Goal: Task Accomplishment & Management: Use online tool/utility

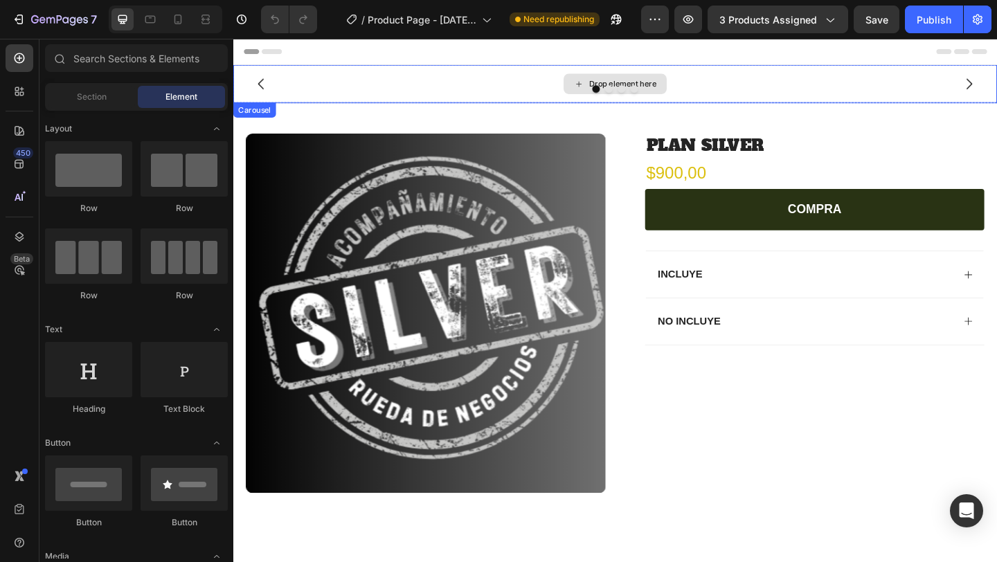
click at [916, 89] on div at bounding box center [648, 93] width 831 height 8
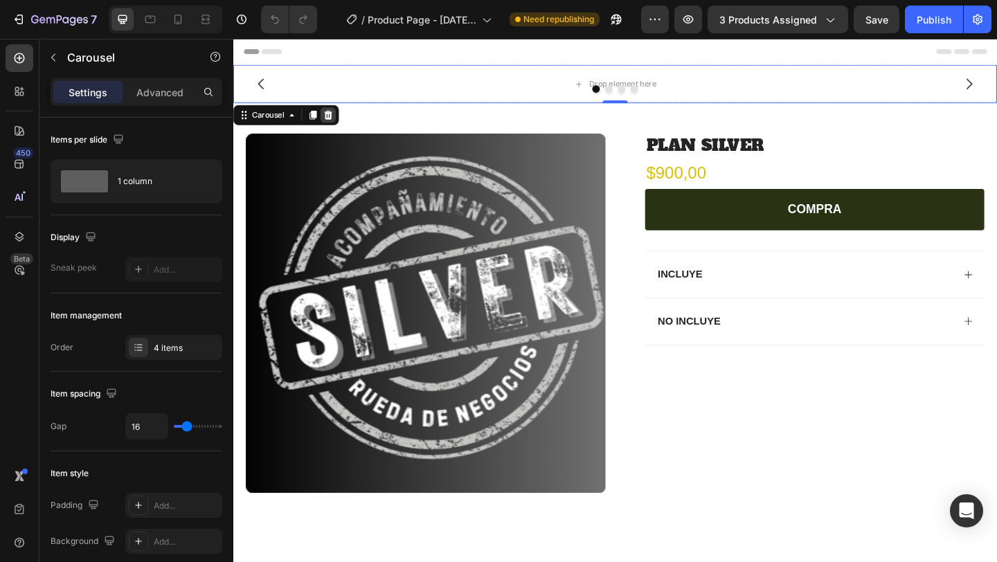
click at [341, 123] on icon at bounding box center [336, 121] width 11 height 11
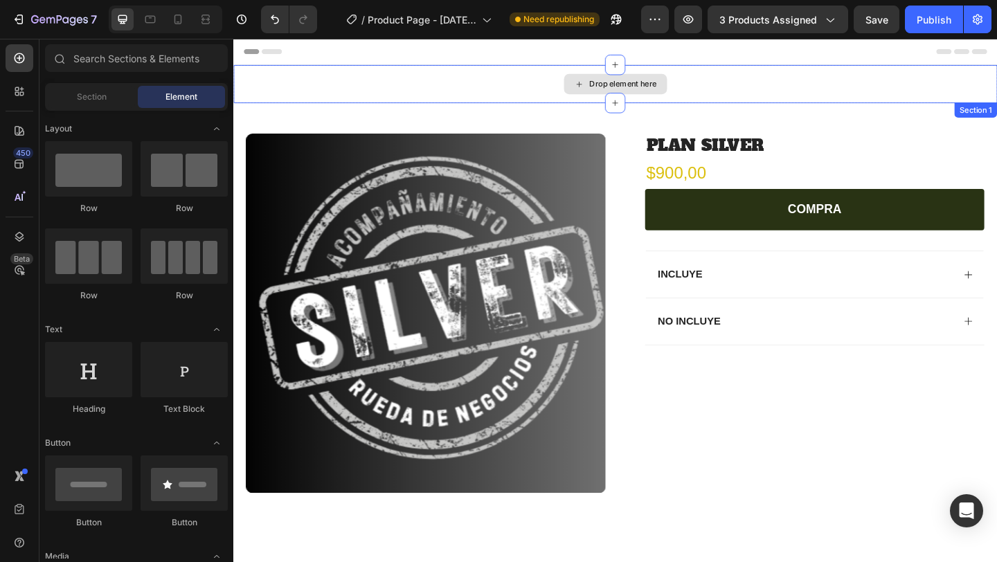
click at [463, 87] on div "Drop element here" at bounding box center [648, 88] width 831 height 42
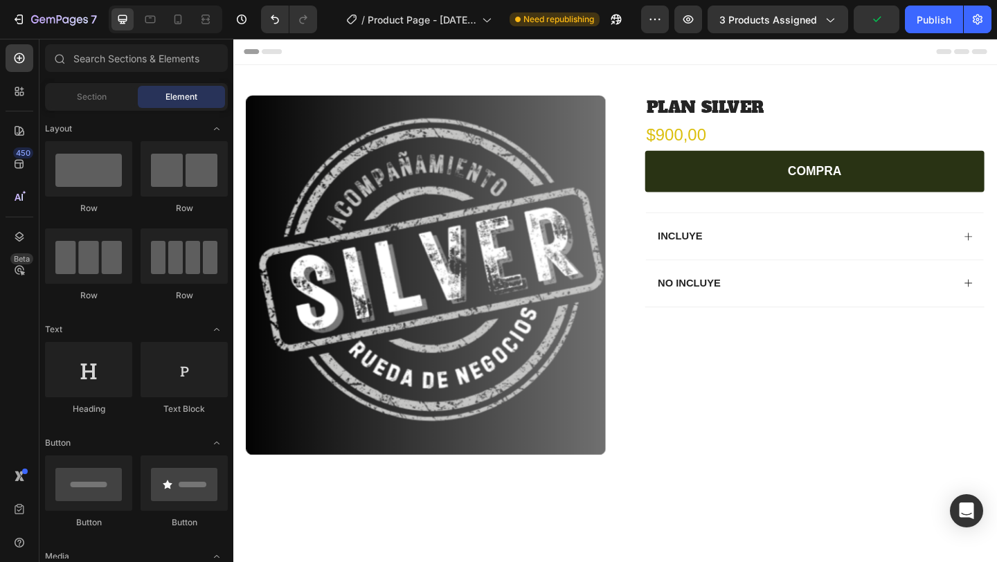
click at [317, 56] on div "Header" at bounding box center [648, 53] width 808 height 28
click at [996, 54] on icon at bounding box center [1005, 53] width 17 height 6
click at [926, 22] on div "Publish" at bounding box center [933, 19] width 35 height 15
click at [78, 100] on span "Section" at bounding box center [92, 97] width 30 height 12
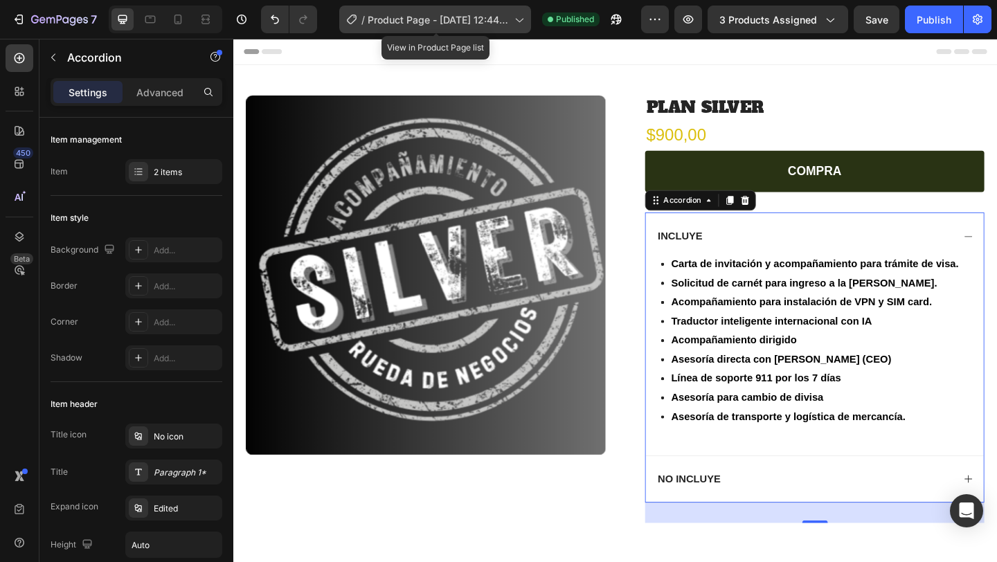
click at [480, 8] on div "/ Product Page - [DATE] 12:44:57" at bounding box center [435, 20] width 192 height 28
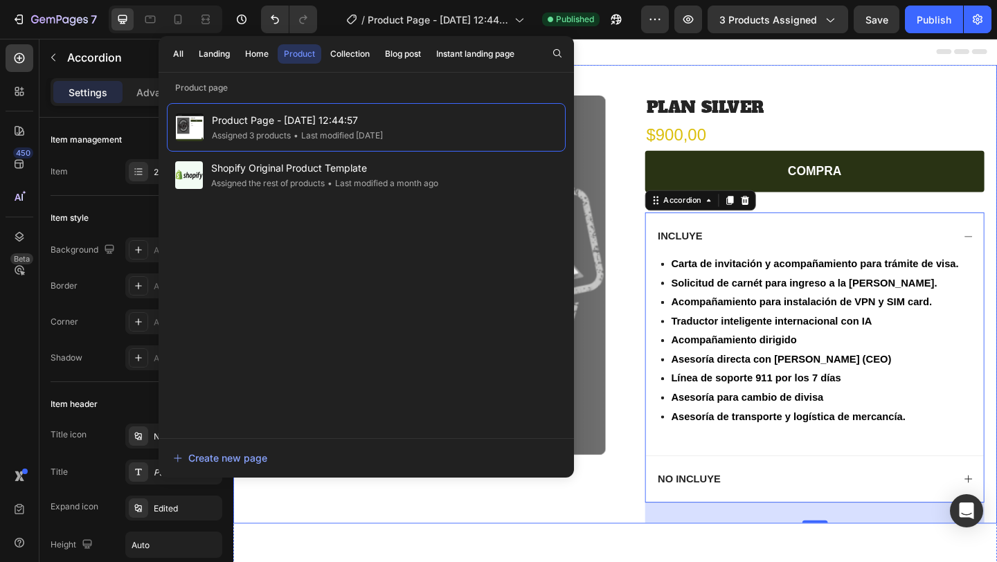
click at [637, 78] on div "Product Images Row PLAN SILVER Product Title $900,00 Product Price Product Pric…" at bounding box center [648, 316] width 831 height 499
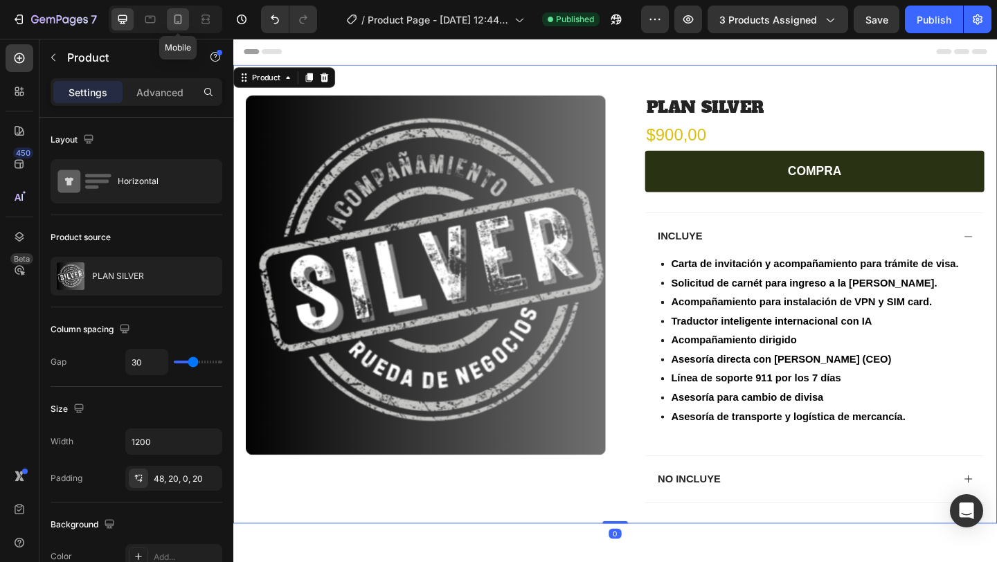
click at [179, 17] on icon at bounding box center [178, 19] width 14 height 14
type input "0"
type input "100%"
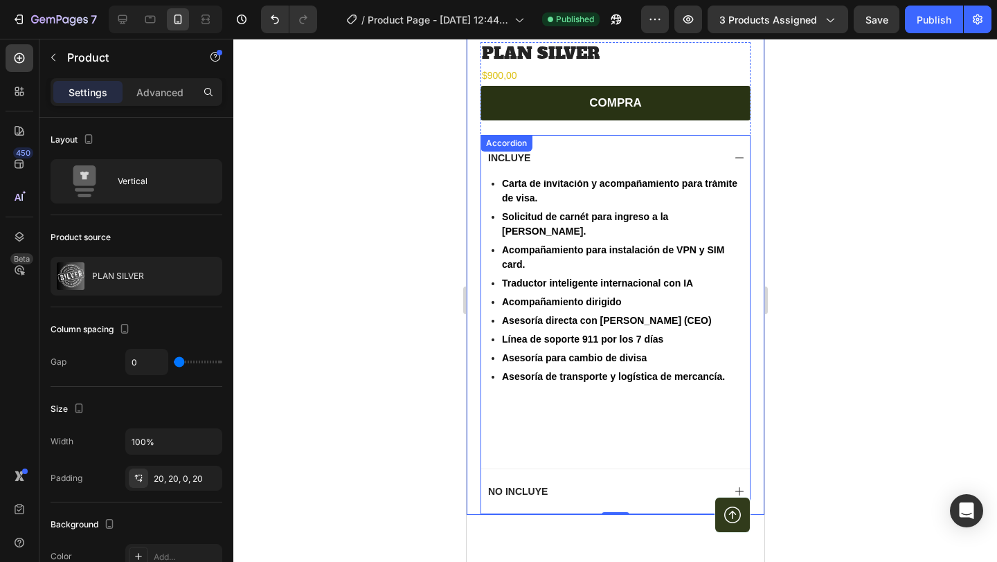
scroll to position [303, 0]
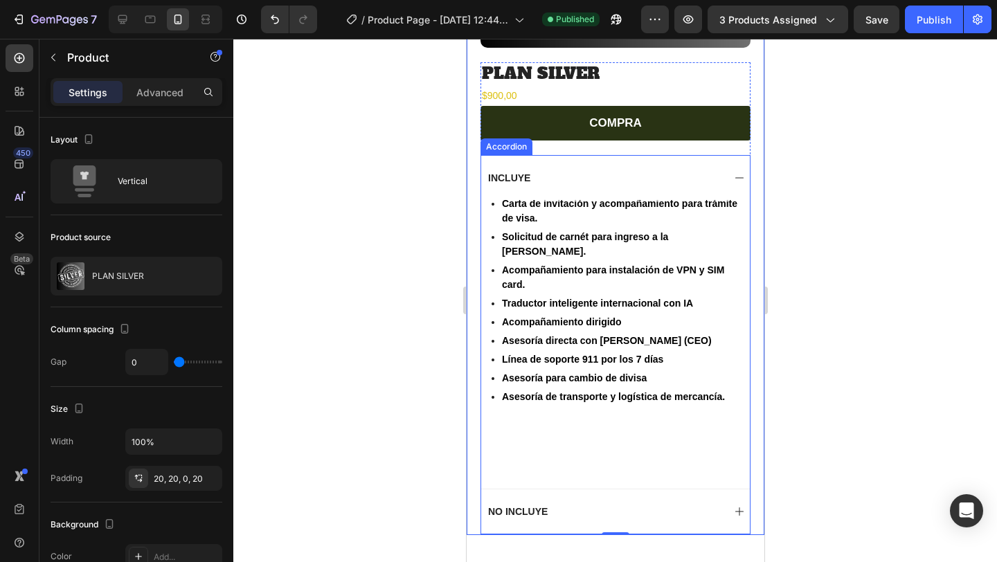
click at [736, 176] on icon at bounding box center [738, 177] width 11 height 11
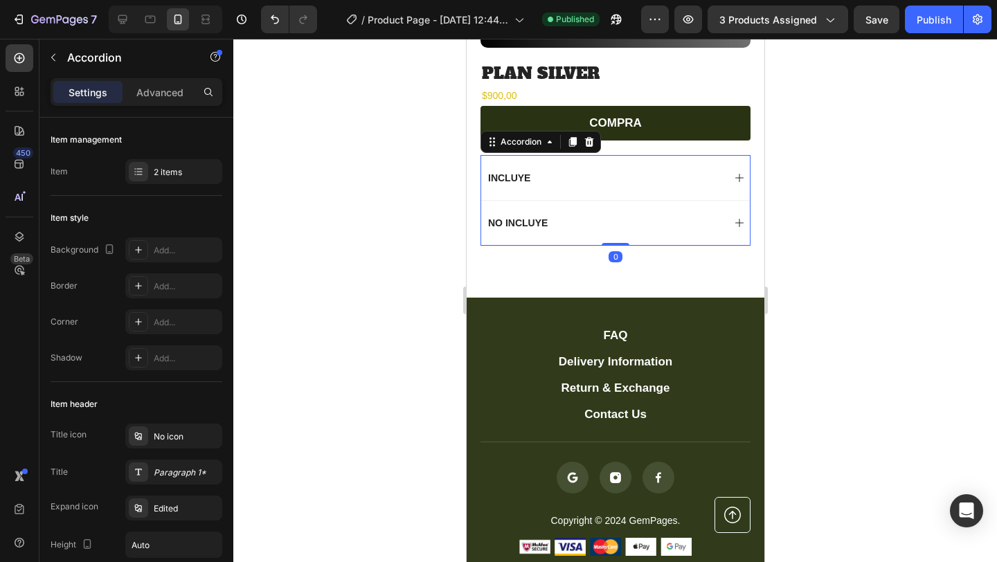
scroll to position [0, 0]
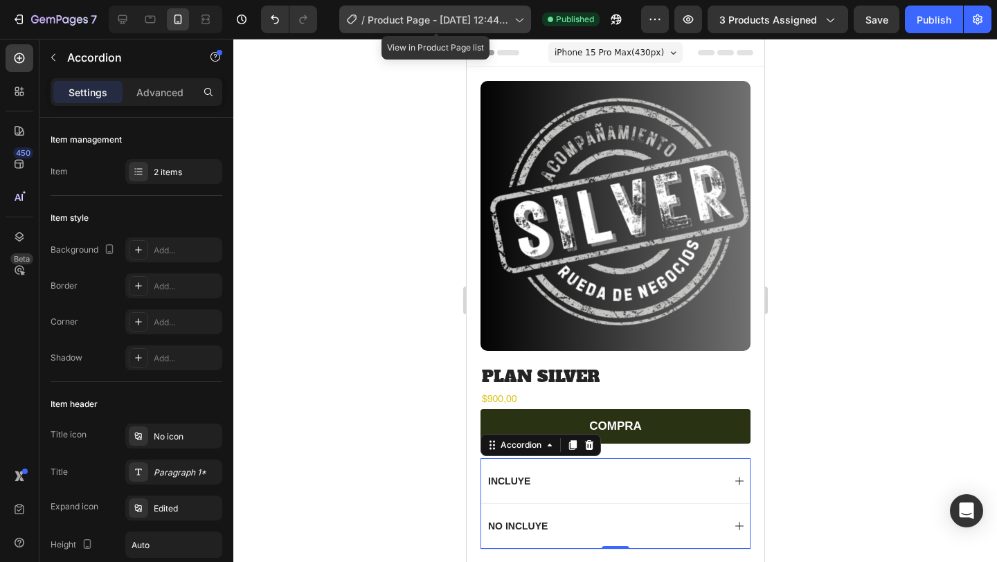
click at [495, 24] on span "Product Page - [DATE] 12:44:57" at bounding box center [438, 19] width 141 height 15
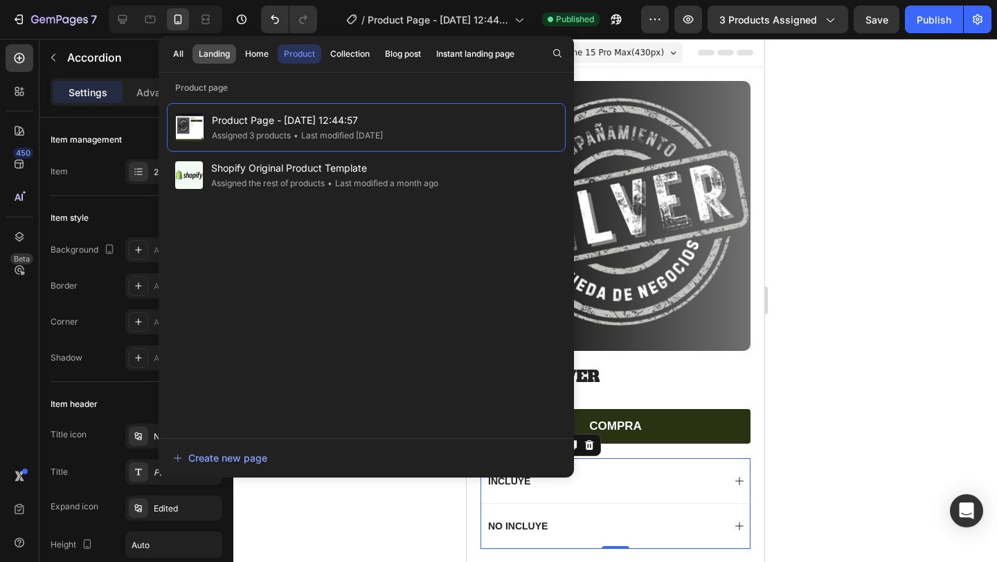
click at [222, 56] on div "Landing" at bounding box center [214, 54] width 31 height 12
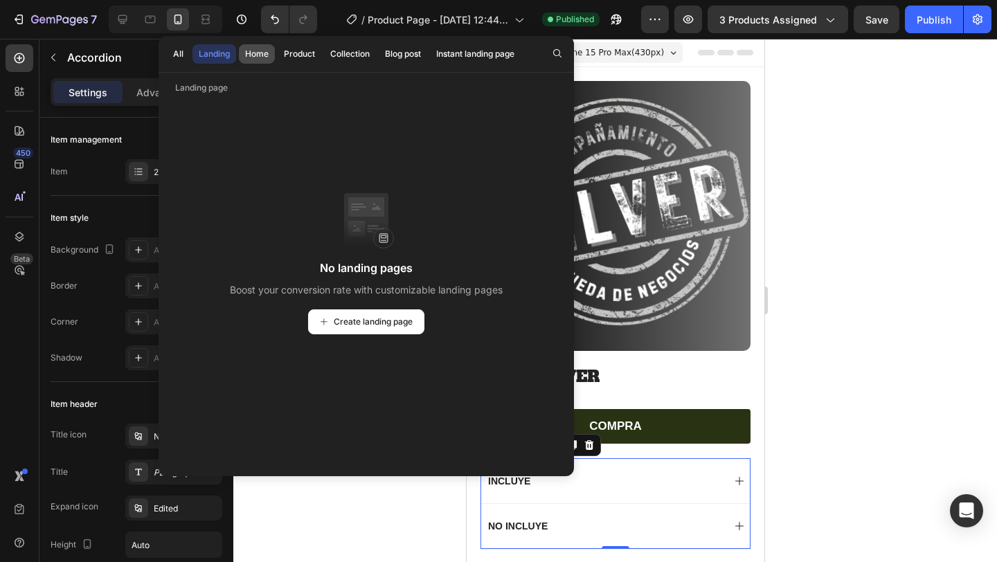
click at [257, 59] on div "Home" at bounding box center [257, 54] width 24 height 12
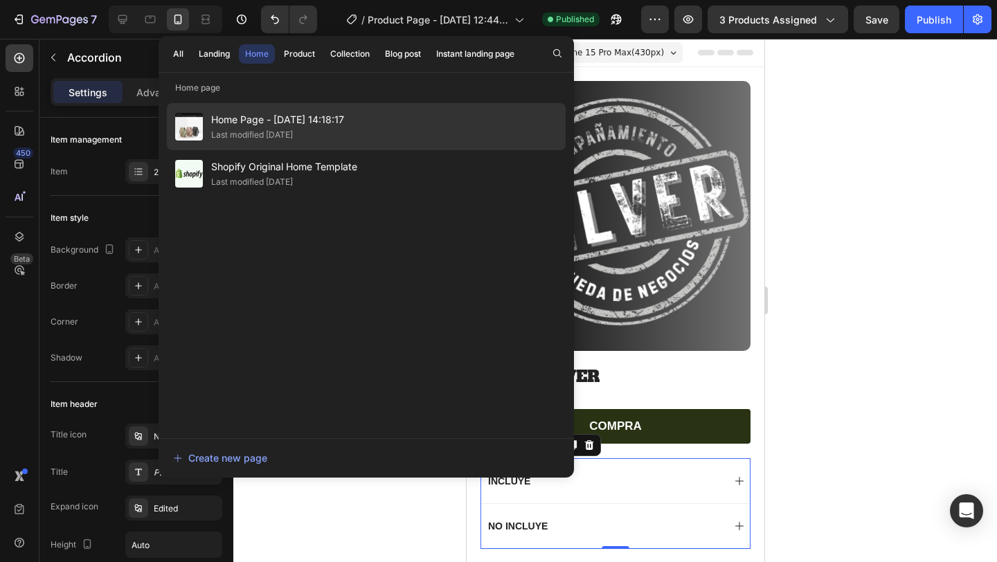
click at [262, 134] on div "Last modified [DATE]" at bounding box center [252, 135] width 82 height 14
